Goal: Information Seeking & Learning: Learn about a topic

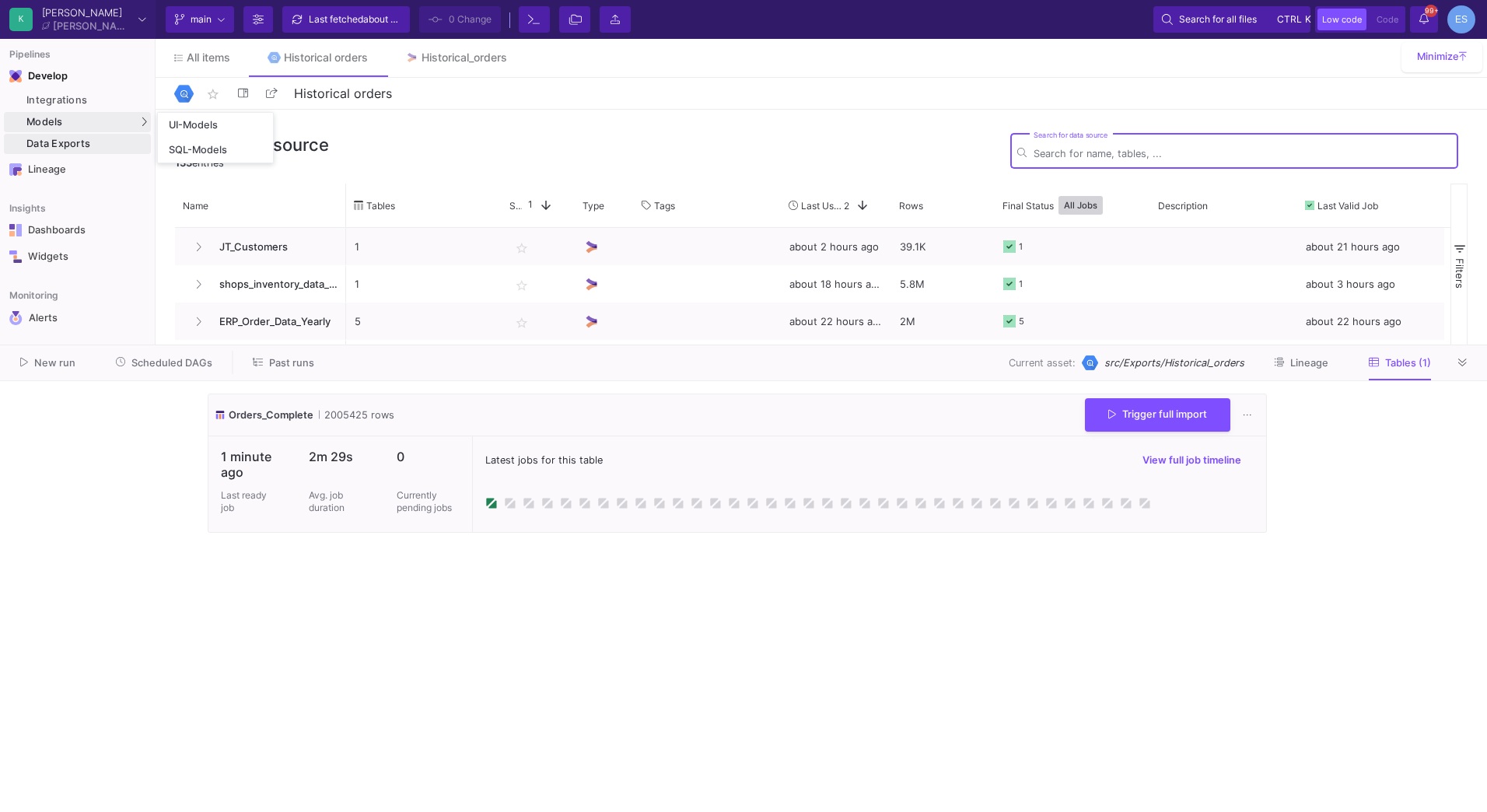
click at [75, 118] on div "Models" at bounding box center [76, 122] width 147 height 20
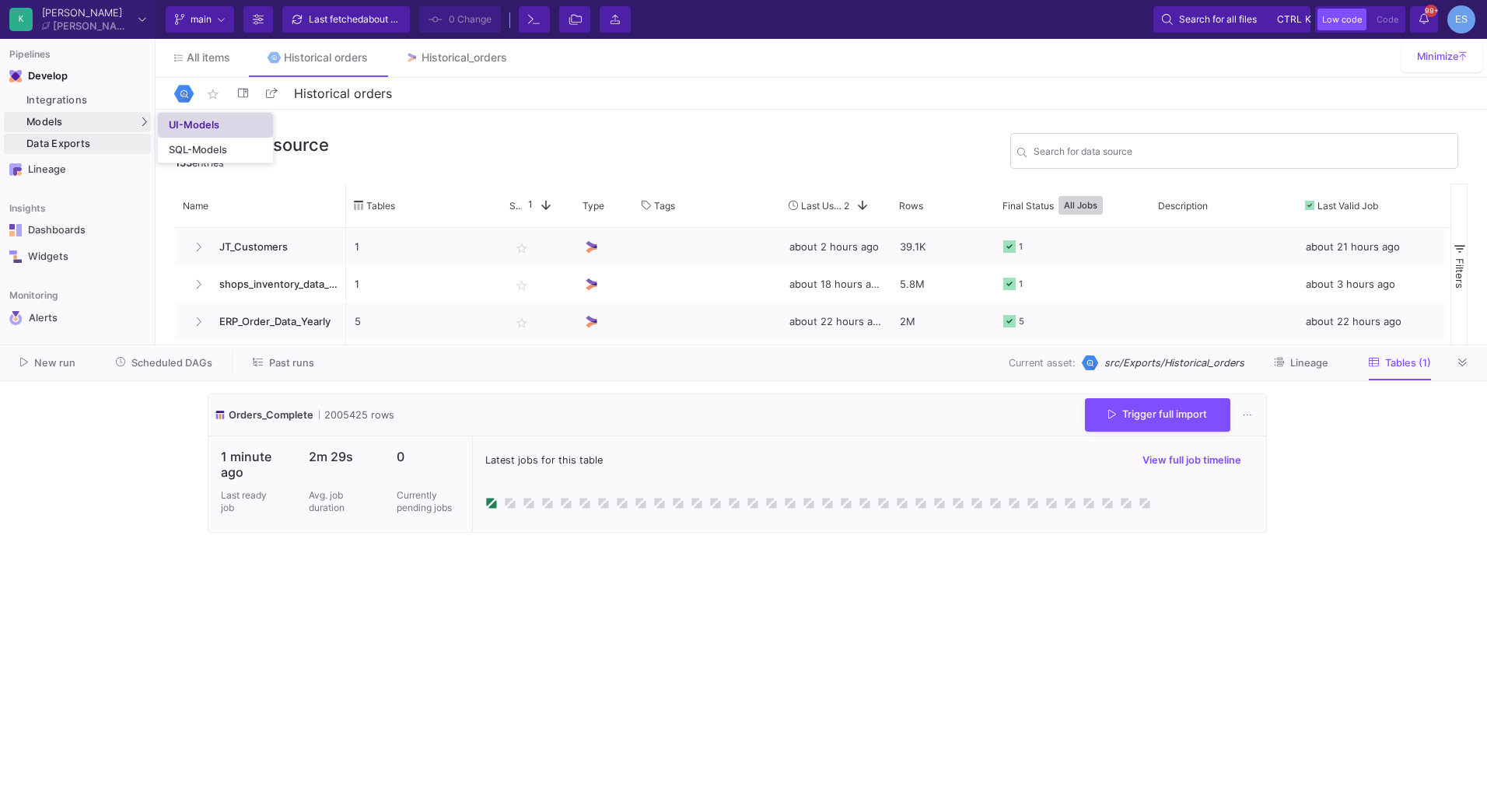
click at [209, 119] on div "UI-Models" at bounding box center [194, 125] width 51 height 12
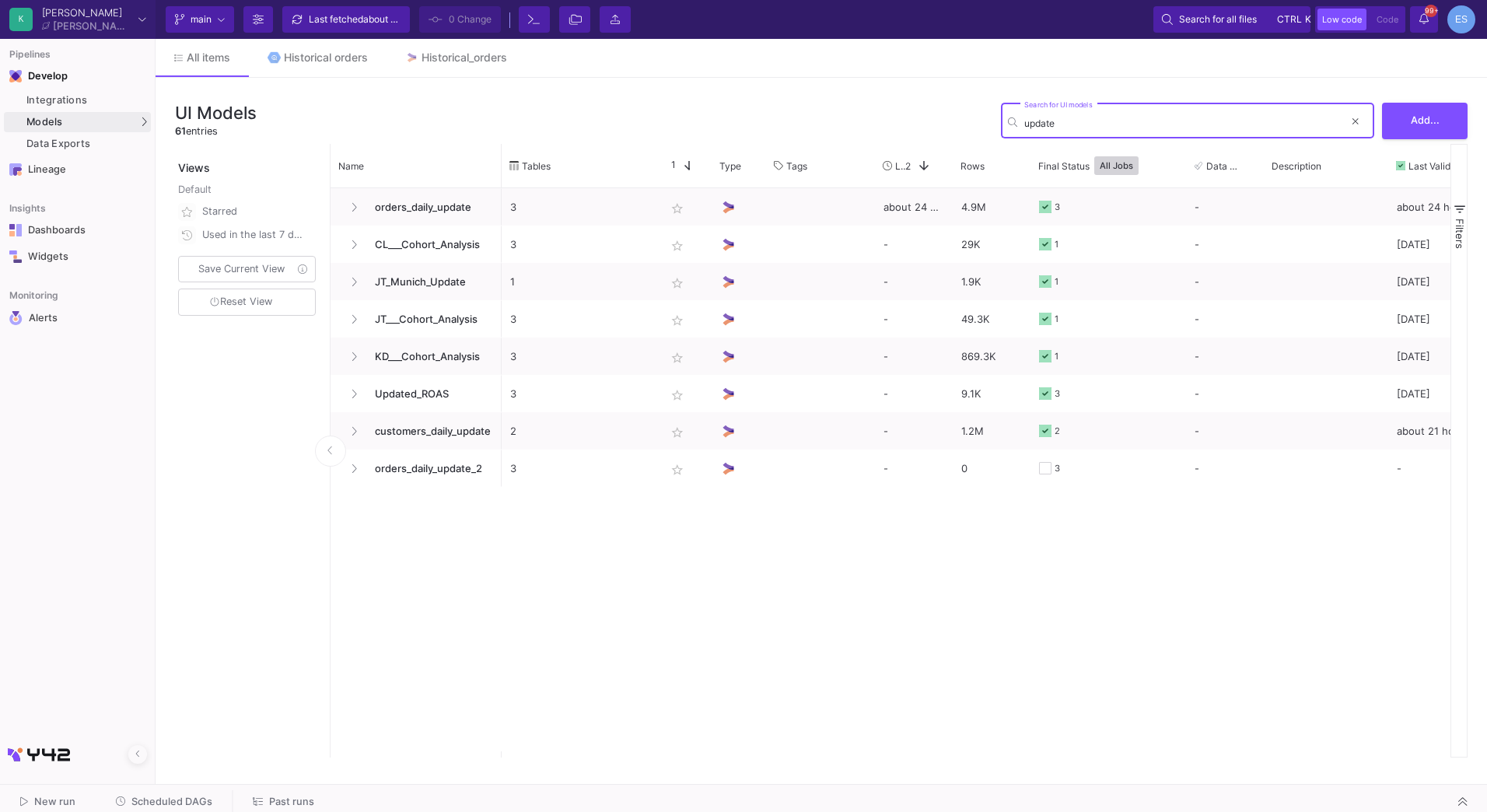
click at [1050, 127] on input "update" at bounding box center [1184, 123] width 319 height 12
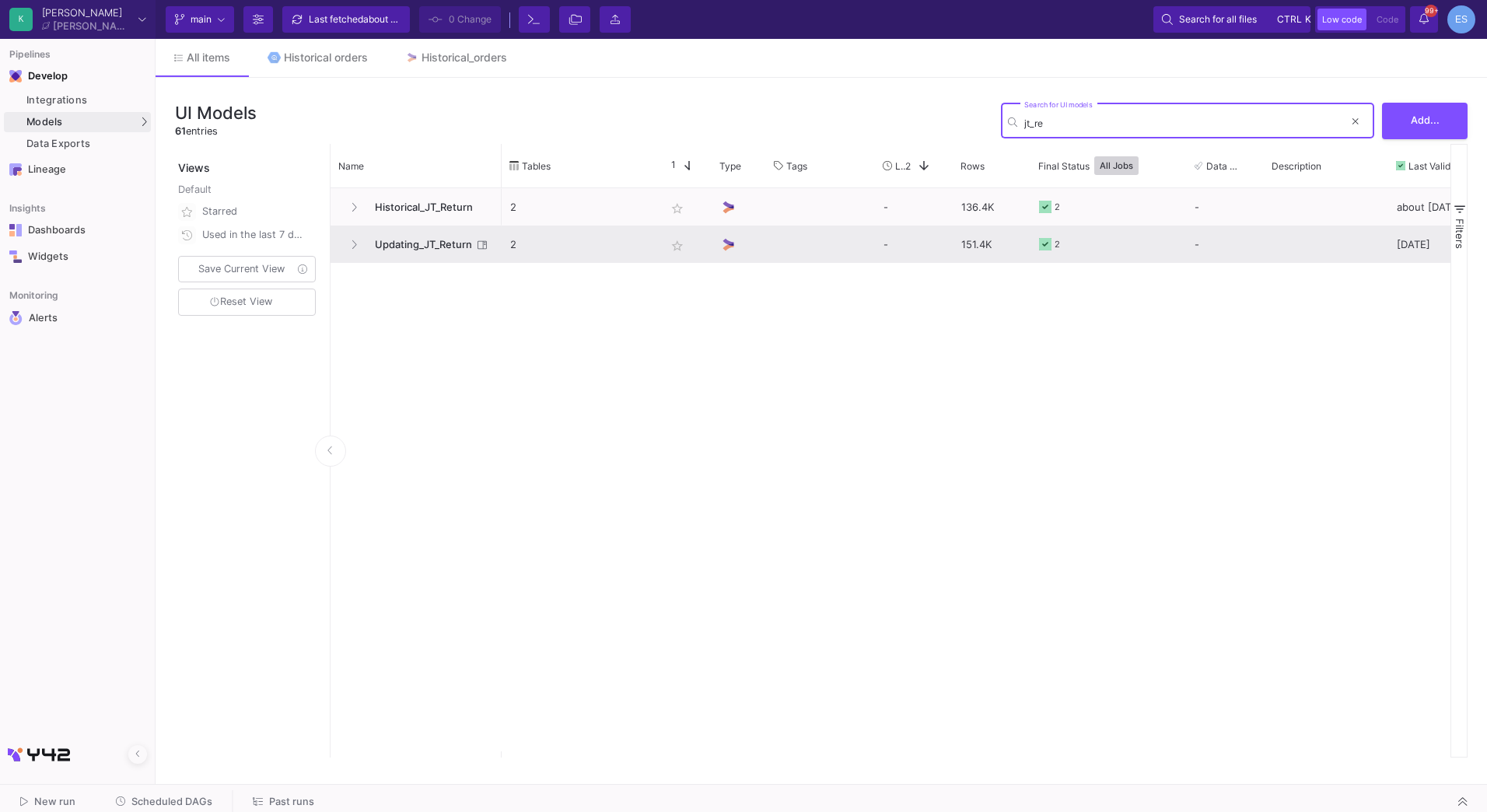
type input "jt_re"
click at [412, 247] on span "Updating_JT_Return" at bounding box center [419, 244] width 107 height 36
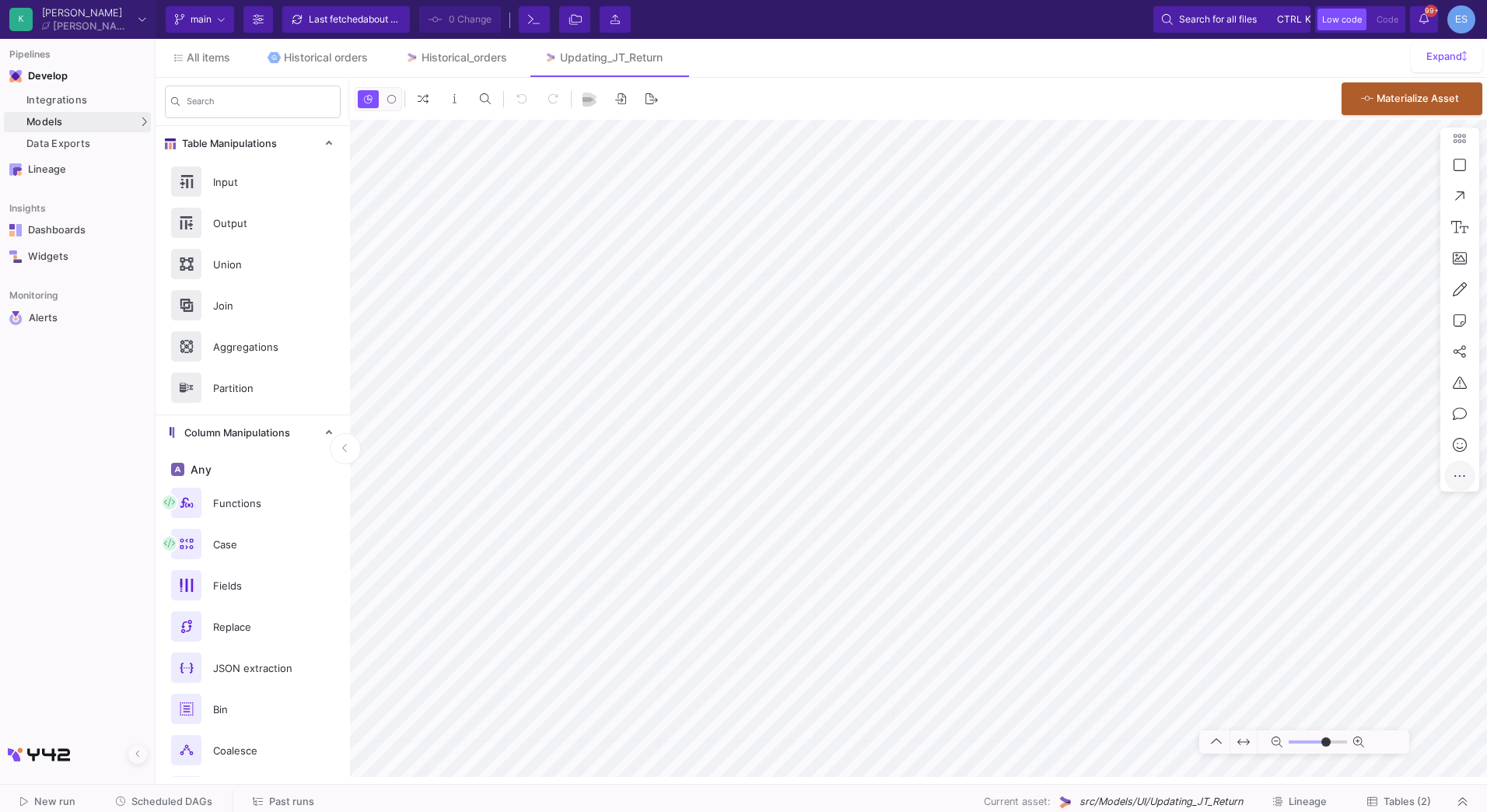
type input "-10"
click at [1417, 804] on span "Tables (2)" at bounding box center [1407, 801] width 47 height 12
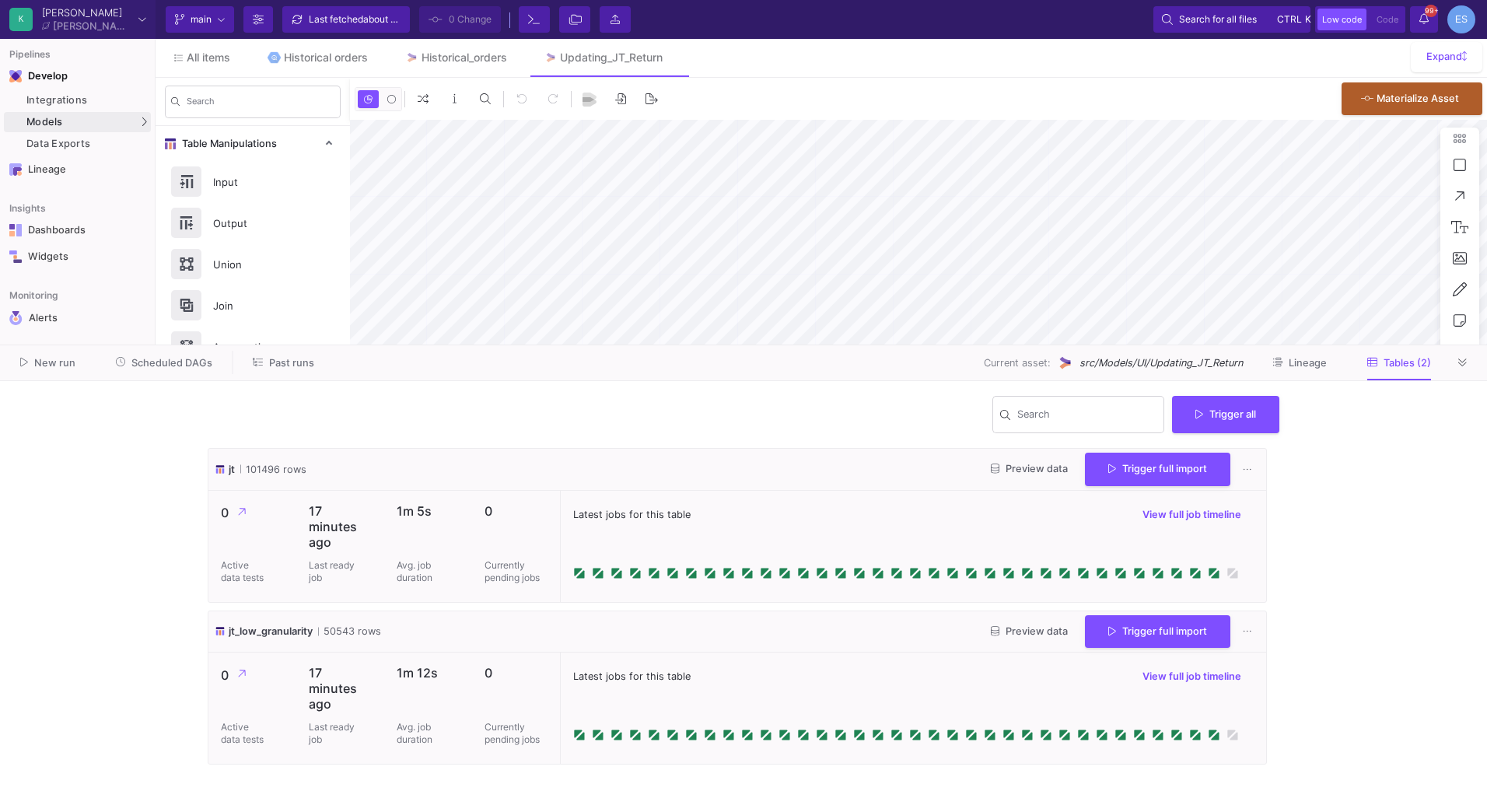
type input "-10"
drag, startPoint x: 1245, startPoint y: 363, endPoint x: 1081, endPoint y: 366, distance: 164.0
click at [1081, 366] on div "Current asset: src/Models/UI/Updating_JT_Return Lineage Tables (2)" at bounding box center [893, 362] width 1117 height 24
drag, startPoint x: 1081, startPoint y: 366, endPoint x: 1134, endPoint y: 362, distance: 53.2
copy span "src/Models/UI/Updating_JT_Return"
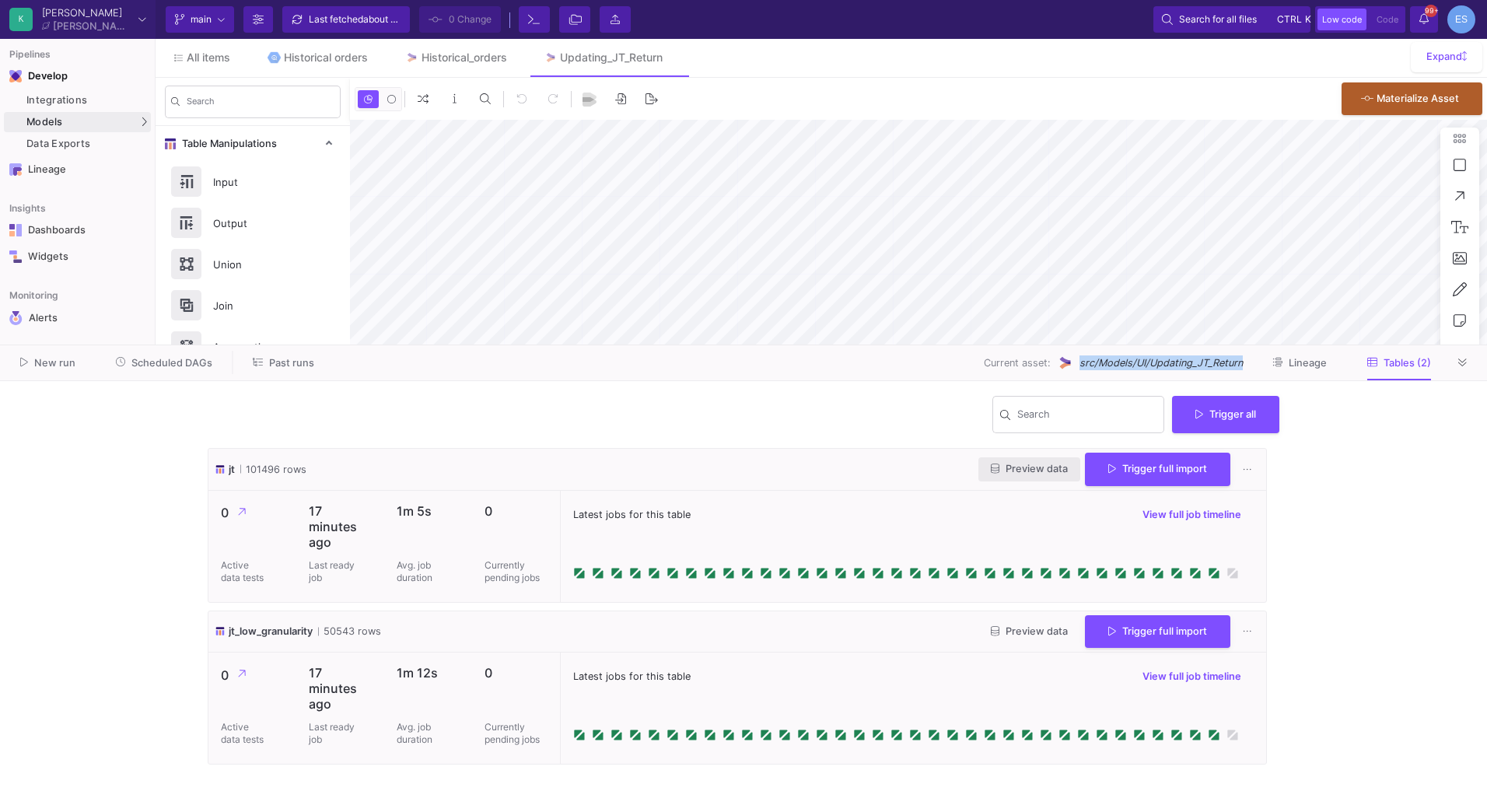
click at [1009, 473] on span "Preview data" at bounding box center [1029, 468] width 77 height 12
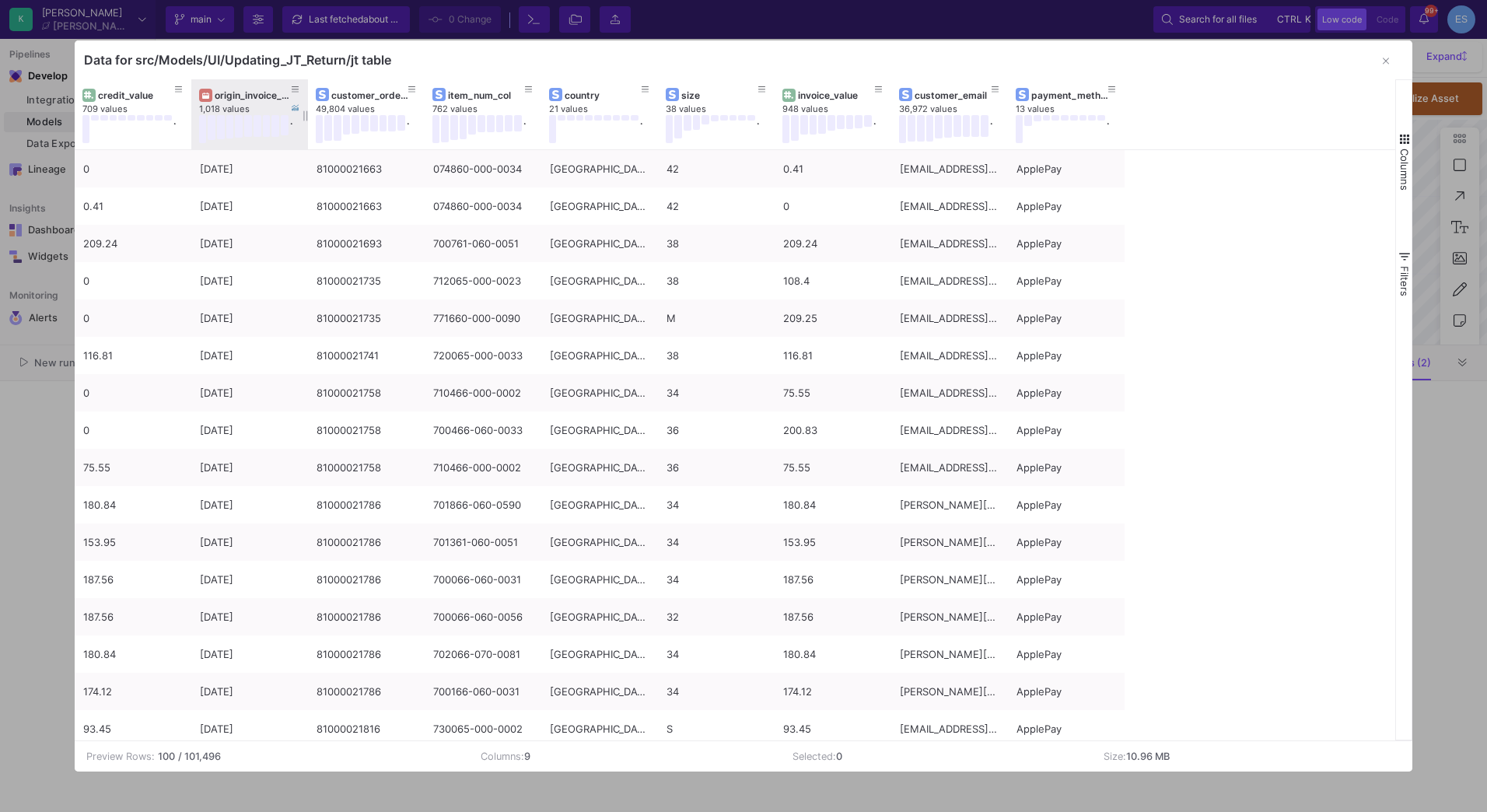
click at [232, 91] on div "origin_invoice_date" at bounding box center [253, 95] width 77 height 12
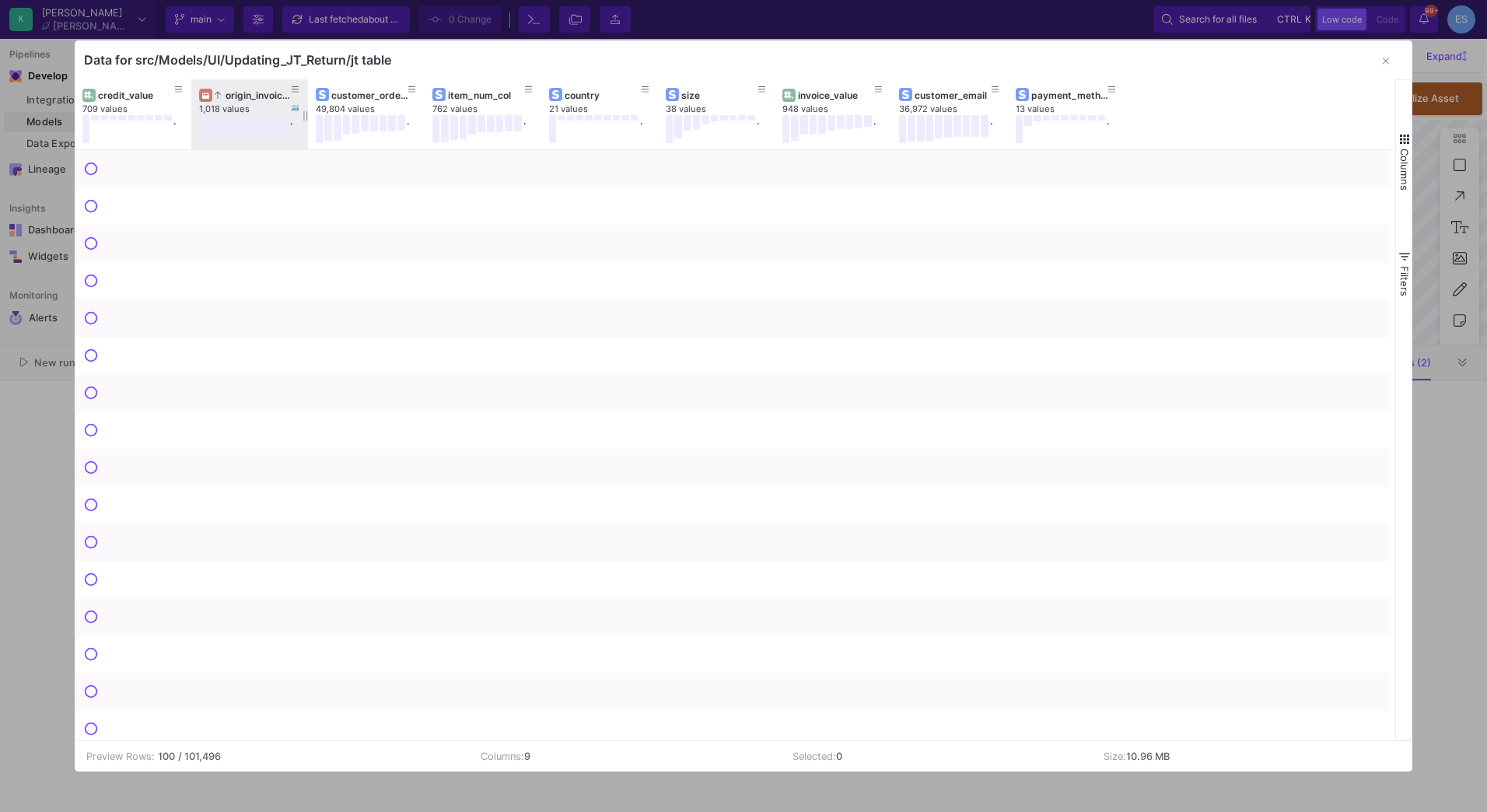
click at [232, 91] on div "origin_invoice_date" at bounding box center [253, 95] width 77 height 12
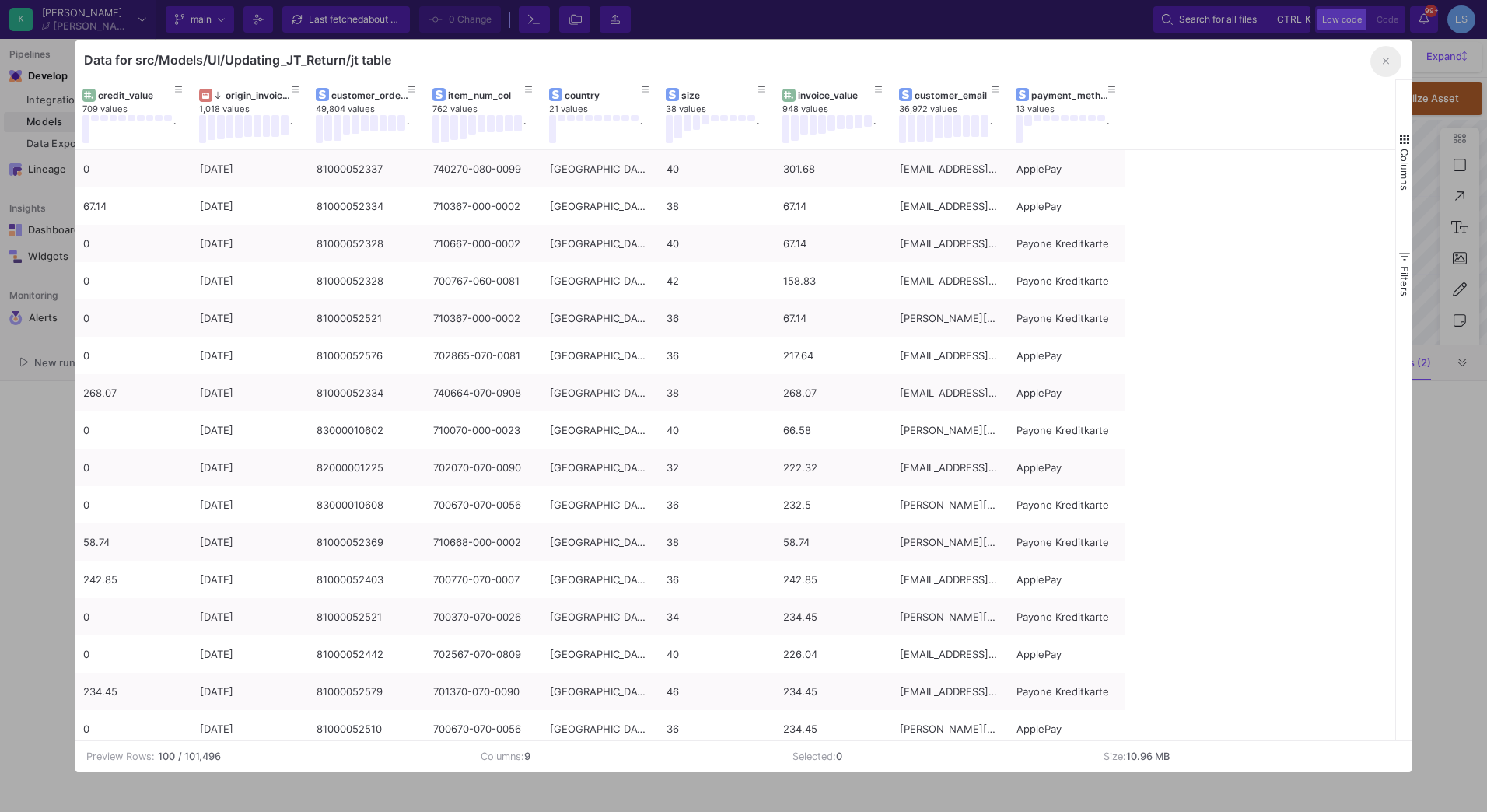
click at [1387, 60] on icon "button" at bounding box center [1386, 60] width 6 height 10
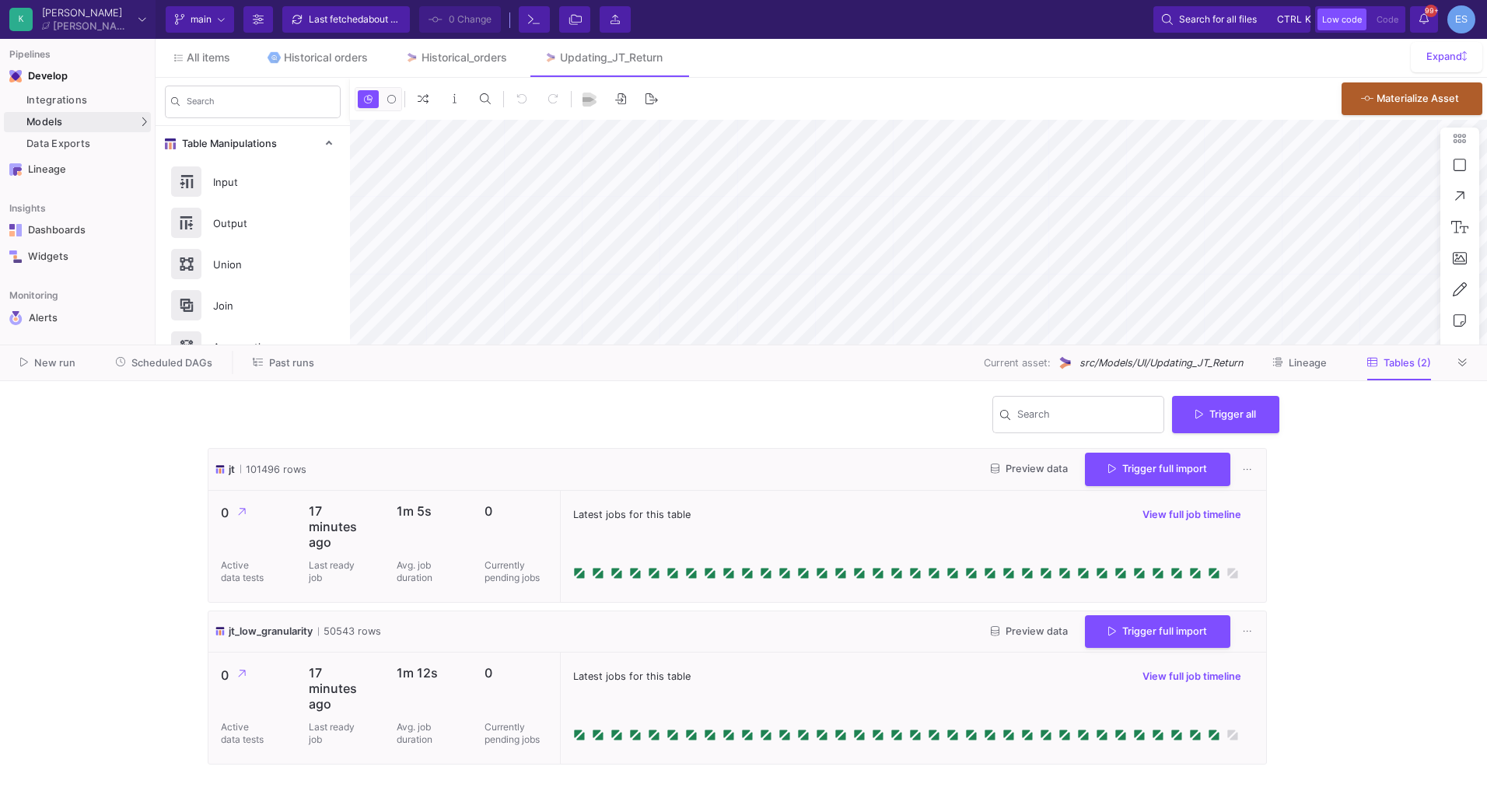
click at [639, 446] on div "Search Trigger all" at bounding box center [743, 421] width 1072 height 55
click at [1457, 363] on button at bounding box center [1463, 362] width 23 height 23
